Goal: Information Seeking & Learning: Understand process/instructions

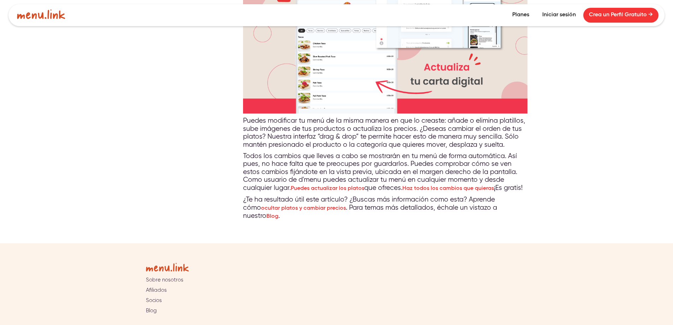
scroll to position [565, 0]
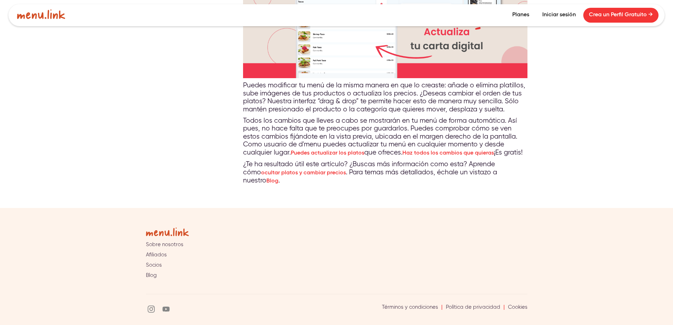
click at [475, 153] on link "Haz todos los cambios que quieras" at bounding box center [448, 153] width 92 height 6
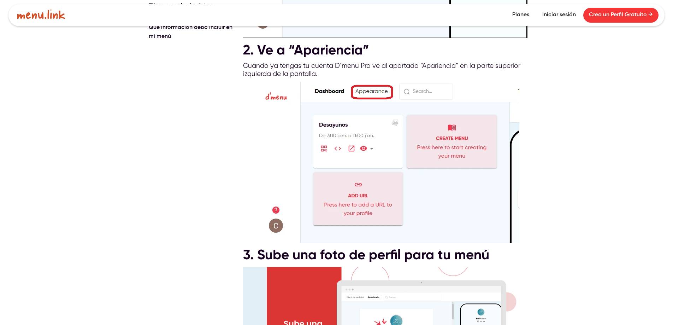
scroll to position [318, 0]
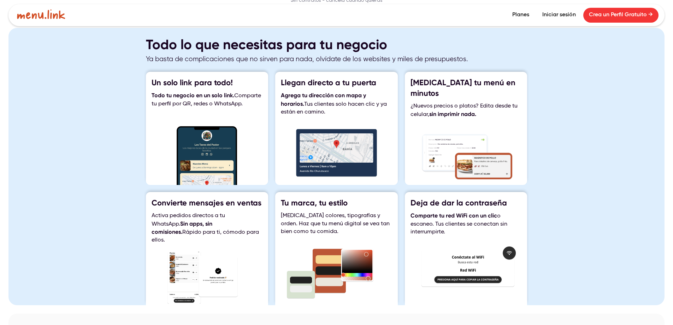
scroll to position [777, 0]
